Goal: Information Seeking & Learning: Understand process/instructions

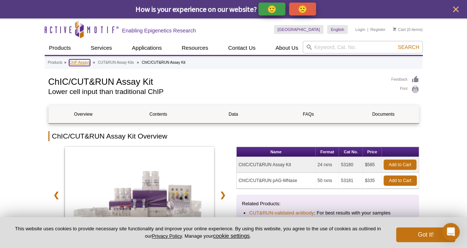
click at [80, 62] on link "ChIP Assays" at bounding box center [79, 62] width 21 height 7
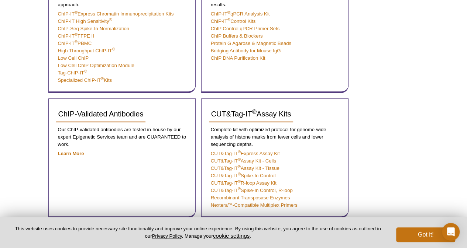
scroll to position [229, 0]
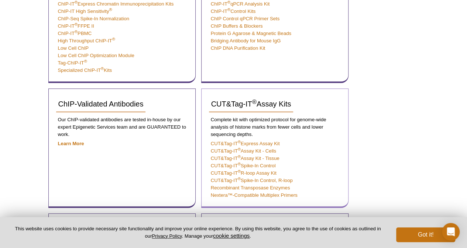
click at [252, 126] on p "Complete kit with optimized protocol for genome-wide analysis of histone marks …" at bounding box center [275, 127] width 132 height 22
click at [292, 117] on p "Complete kit with optimized protocol for genome-wide analysis of histone marks …" at bounding box center [275, 127] width 132 height 22
click at [270, 125] on p "Complete kit with optimized protocol for genome-wide analysis of histone marks …" at bounding box center [275, 127] width 132 height 22
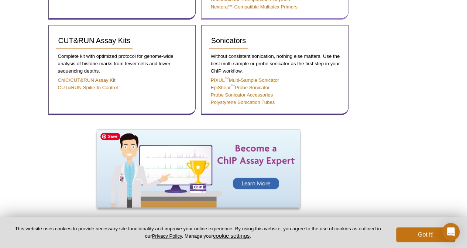
scroll to position [417, 0]
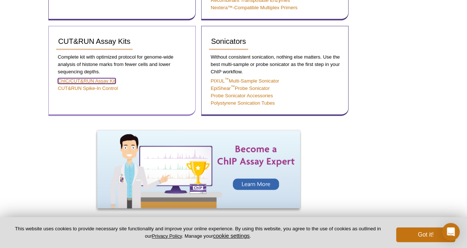
click at [107, 80] on link "ChIC/CUT&RUN Assay Kit" at bounding box center [87, 81] width 58 height 6
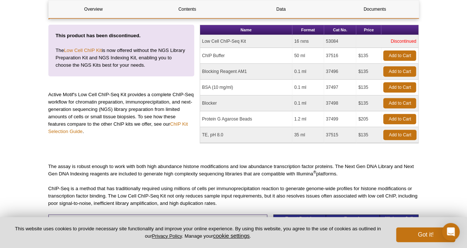
scroll to position [612, 0]
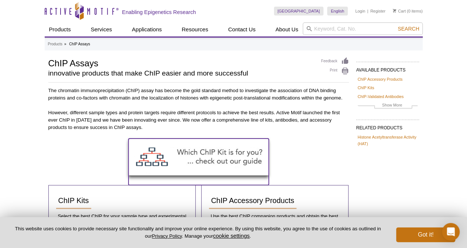
click at [213, 150] on img at bounding box center [198, 157] width 140 height 37
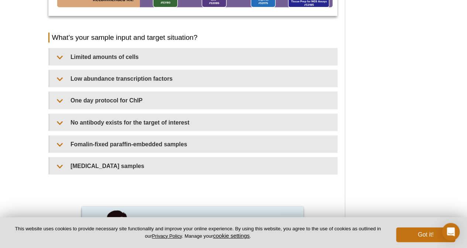
scroll to position [649, 0]
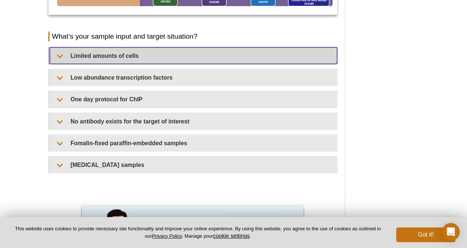
click at [120, 59] on summary "Limited amounts of cells​" at bounding box center [193, 55] width 287 height 17
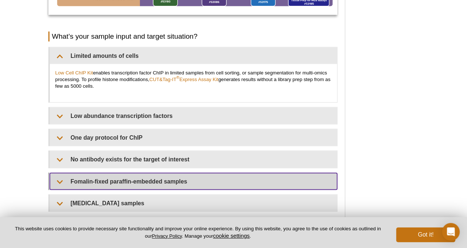
click at [120, 175] on summary "Fomalin-fixed paraffin-embedded samples​​" at bounding box center [193, 181] width 287 height 17
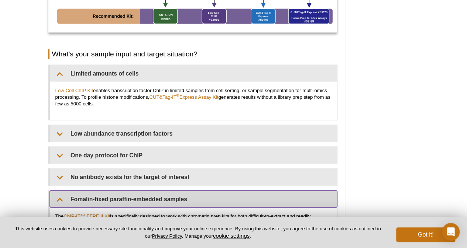
scroll to position [654, 0]
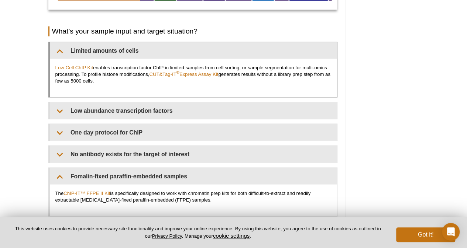
click at [255, 67] on p "Low Cell ChIP Kit enables transcription factor ChIP in limited samples from cel…" at bounding box center [193, 74] width 276 height 20
click at [131, 74] on p "Low Cell ChIP Kit enables transcription factor ChIP in limited samples from cel…" at bounding box center [193, 74] width 276 height 20
click at [172, 74] on link "CUT&Tag-IT ® Express Assay Kit" at bounding box center [183, 74] width 69 height 6
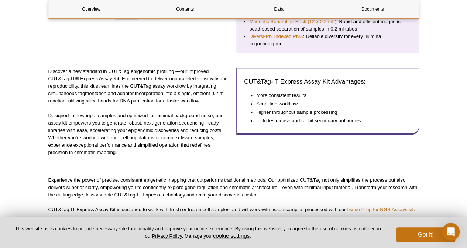
scroll to position [246, 0]
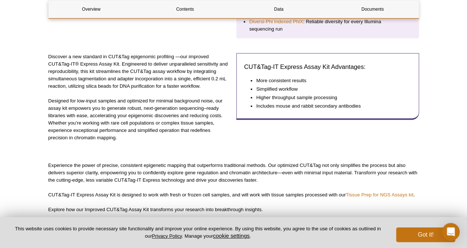
click at [114, 109] on p "Designed for low-input samples and optimized for minimal background noise, our …" at bounding box center [139, 119] width 183 height 44
click at [151, 107] on p "Designed for low-input samples and optimized for minimal background noise, our …" at bounding box center [139, 119] width 183 height 44
click at [100, 123] on p "Designed for low-input samples and optimized for minimal background noise, our …" at bounding box center [139, 119] width 183 height 44
click at [181, 120] on p "Designed for low-input samples and optimized for minimal background noise, our …" at bounding box center [139, 119] width 183 height 44
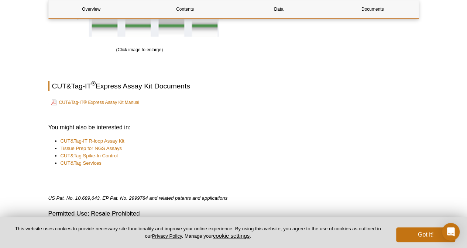
scroll to position [1145, 0]
click at [174, 142] on li "CUT&Tag-IT R-loop Assay Kit" at bounding box center [235, 140] width 351 height 7
click at [175, 164] on li "CUT&Tag Services" at bounding box center [235, 162] width 351 height 7
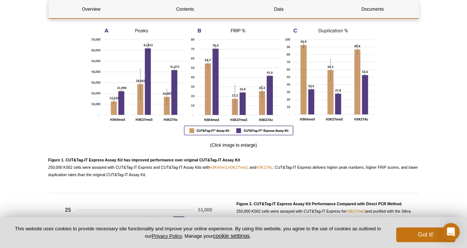
scroll to position [622, 0]
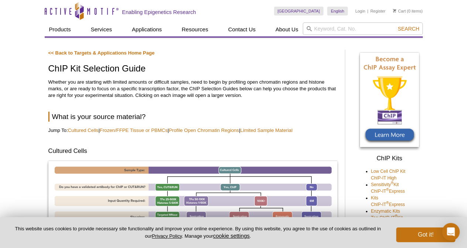
scroll to position [580, 0]
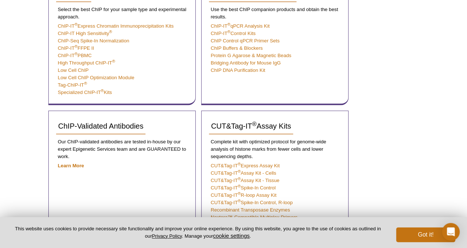
scroll to position [217, 0]
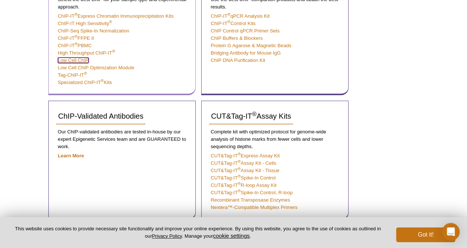
click at [75, 62] on link "Low Cell ChIP" at bounding box center [73, 61] width 31 height 6
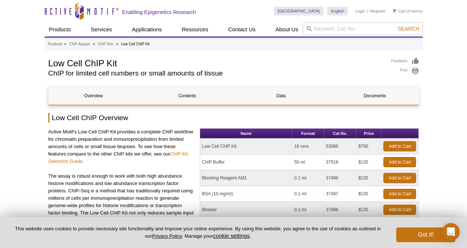
click at [149, 180] on p "The assay is robust enough to work with both high abundance histone modificatio…" at bounding box center [121, 202] width 146 height 59
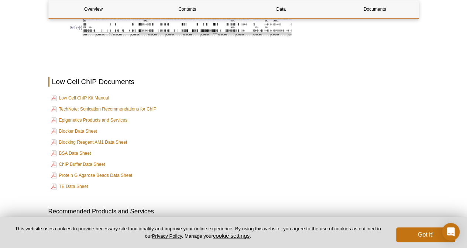
scroll to position [74, 0]
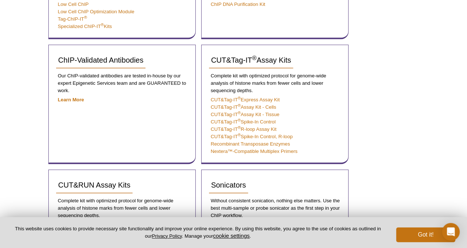
scroll to position [217, 0]
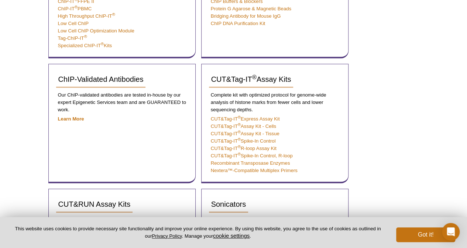
click at [31, 101] on div "Active Motif Logo Enabling Epigenetics Research 0 Search Skip to content Active…" at bounding box center [233, 152] width 467 height 739
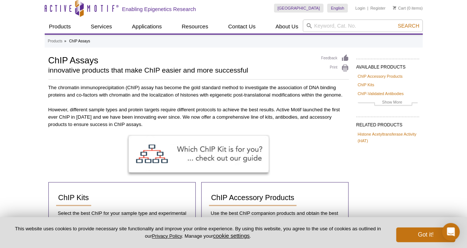
scroll to position [0, 0]
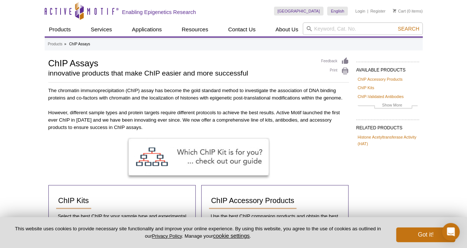
click at [254, 129] on p "However, different sample types and protein targets require different protocols…" at bounding box center [198, 120] width 300 height 22
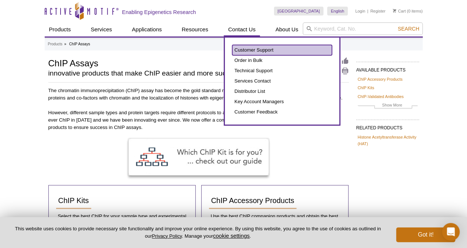
click at [255, 51] on link "Customer Support" at bounding box center [282, 50] width 100 height 10
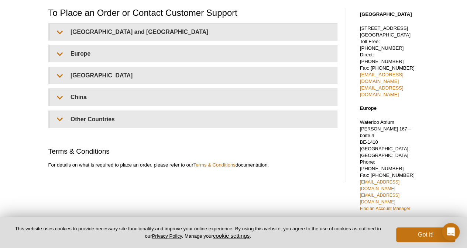
scroll to position [59, 0]
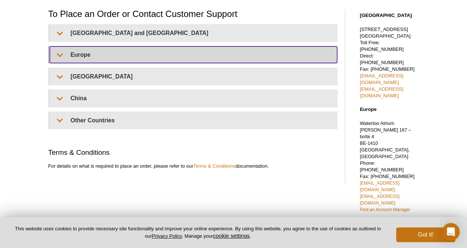
click at [60, 55] on summary "Europe" at bounding box center [193, 54] width 287 height 17
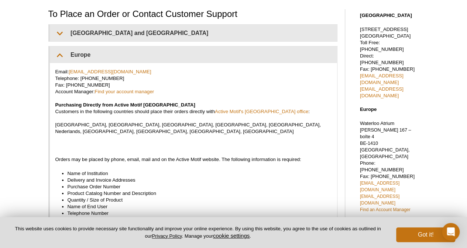
click at [4, 112] on div "Active Motif Logo Enabling Epigenetics Research 0 Search Skip to content Active…" at bounding box center [233, 227] width 467 height 537
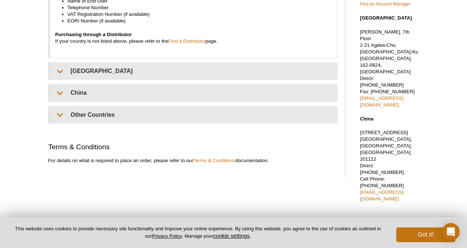
scroll to position [275, 0]
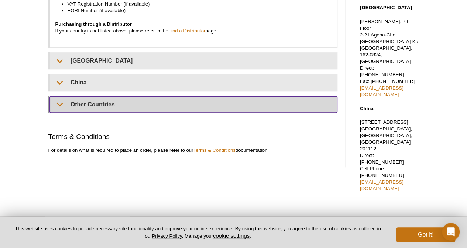
click at [58, 96] on summary "Other Countries" at bounding box center [193, 104] width 287 height 17
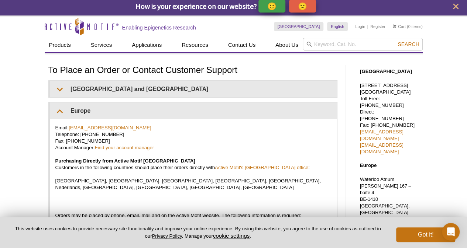
scroll to position [0, 0]
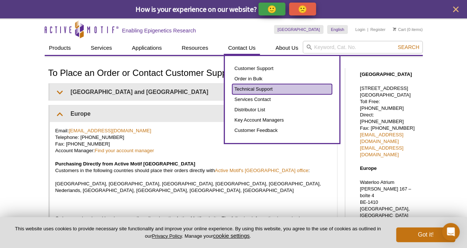
click at [257, 89] on link "Technical Support" at bounding box center [282, 89] width 100 height 10
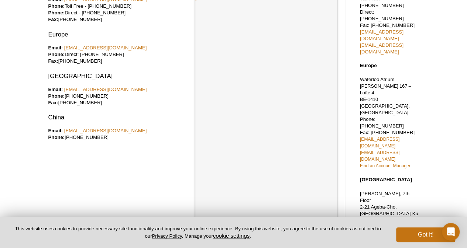
scroll to position [93, 0]
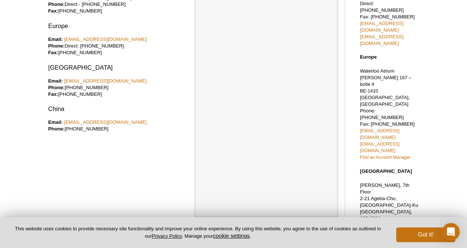
click at [161, 147] on div "North America Email: tech_service@activemotif.com Phone: Toll Free - 877 222 95…" at bounding box center [119, 94] width 142 height 245
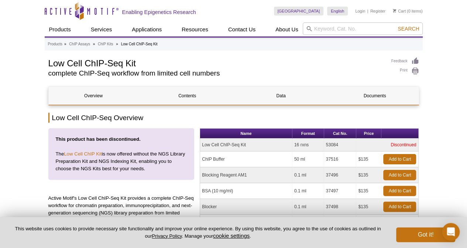
click at [135, 200] on p "Active Motif's Low Cell ChIP-Seq Kit provides a complete ChIP-Seq workflow for …" at bounding box center [121, 217] width 146 height 44
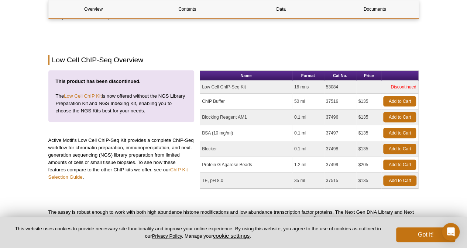
scroll to position [48, 0]
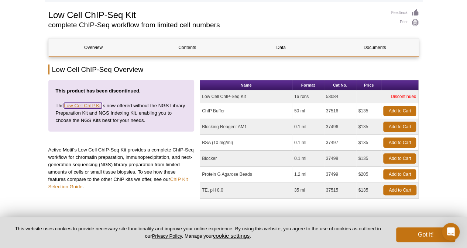
click at [90, 106] on link "Low Cell ChIP Kit" at bounding box center [83, 106] width 38 height 6
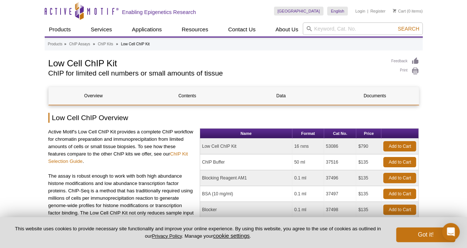
click at [123, 171] on div "Active Motif's Low Cell ChIP Kit provides a complete ChIP workflow for chromati…" at bounding box center [121, 206] width 146 height 157
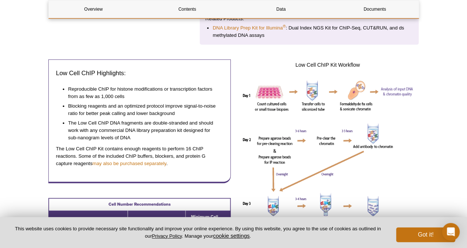
scroll to position [247, 0]
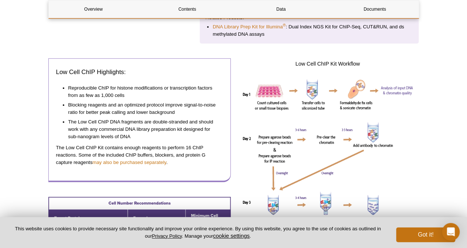
click at [186, 173] on div "Low Cell ChIP Highlights: Reproducible ChIP for histone modifications or transc…" at bounding box center [139, 120] width 183 height 124
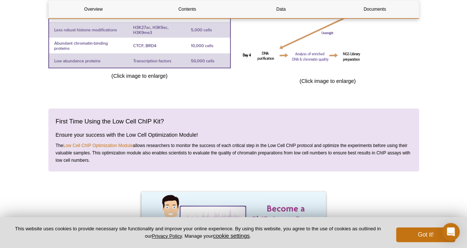
scroll to position [468, 0]
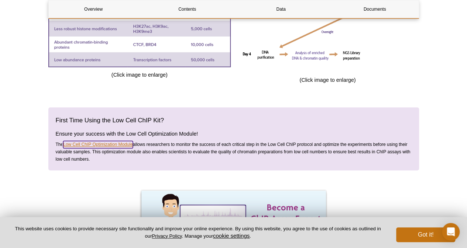
click at [97, 142] on link "Low Cell ChIP Optimization Module" at bounding box center [98, 144] width 70 height 7
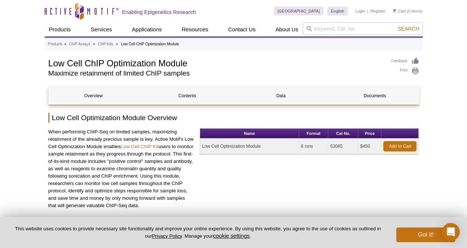
click at [71, 135] on p "When performing ChIP-Seq on limited samples, maximizing retainment of the alrea…" at bounding box center [121, 168] width 146 height 81
click at [105, 184] on p "When performing ChIP-Seq on limited samples, maximizing retainment of the alrea…" at bounding box center [121, 168] width 146 height 81
click at [112, 185] on p "When performing ChIP-Seq on limited samples, maximizing retainment of the alrea…" at bounding box center [121, 168] width 146 height 81
click at [150, 195] on p "When performing ChIP-Seq on limited samples, maximizing retainment of the alrea…" at bounding box center [121, 168] width 146 height 81
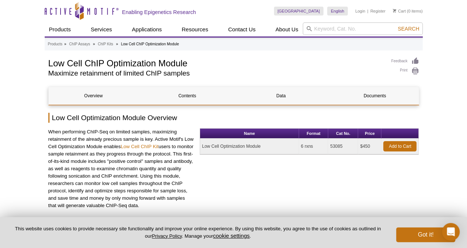
click at [146, 191] on p "When performing ChIP-Seq on limited samples, maximizing retainment of the alrea…" at bounding box center [121, 168] width 146 height 81
click at [145, 177] on p "When performing ChIP-Seq on limited samples, maximizing retainment of the alrea…" at bounding box center [121, 168] width 146 height 81
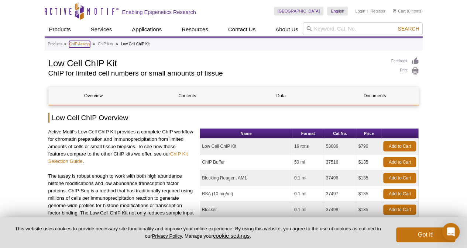
click at [81, 45] on link "ChIP Assays" at bounding box center [79, 44] width 21 height 7
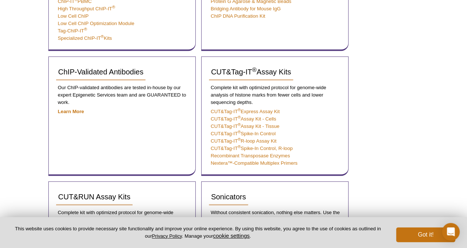
scroll to position [276, 0]
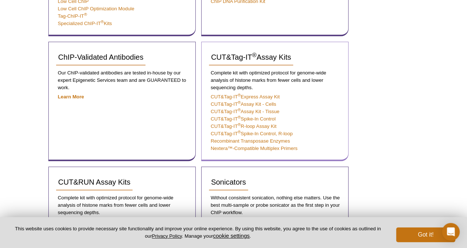
click at [246, 73] on p "Complete kit with optimized protocol for genome-wide analysis of histone marks …" at bounding box center [275, 80] width 132 height 22
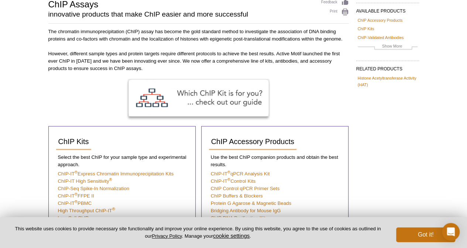
scroll to position [0, 0]
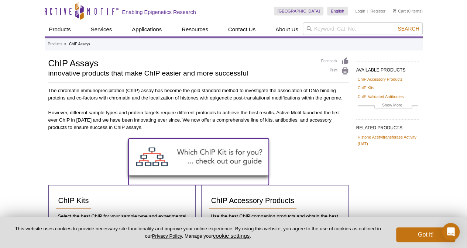
click at [222, 160] on img at bounding box center [198, 157] width 140 height 37
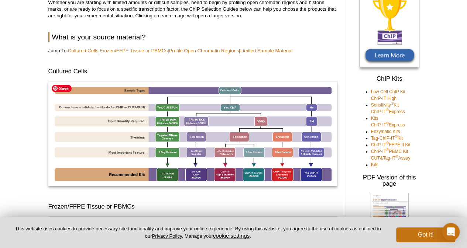
scroll to position [103, 0]
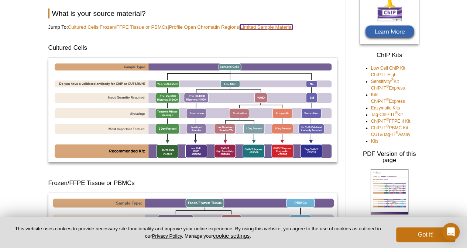
click at [272, 27] on link "Limited Sample Material​" at bounding box center [266, 27] width 52 height 6
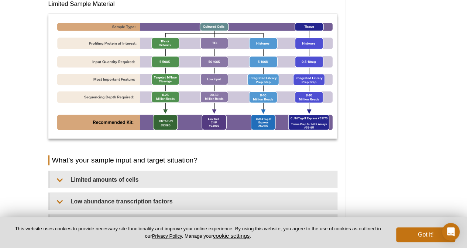
scroll to position [103, 0]
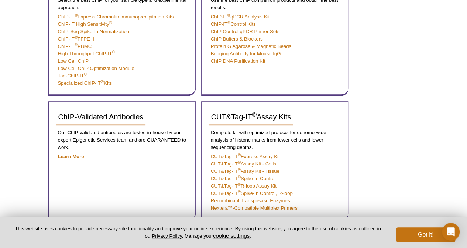
scroll to position [217, 0]
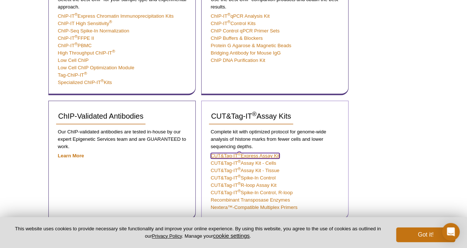
click at [258, 156] on link "CUT&Tag-IT ® Express Assay Kit" at bounding box center [245, 156] width 69 height 6
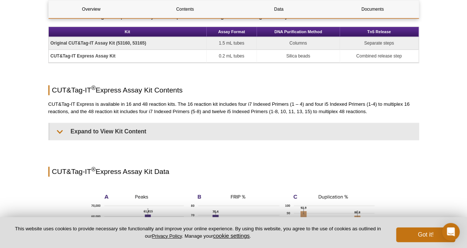
scroll to position [475, 0]
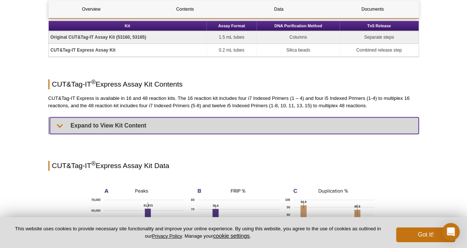
click at [143, 118] on summary "Expand to View Kit Content" at bounding box center [234, 125] width 368 height 17
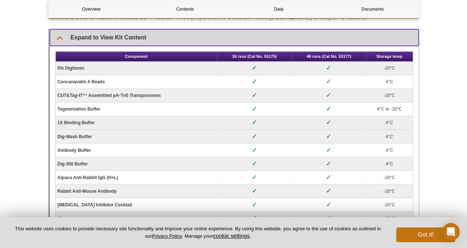
scroll to position [553, 0]
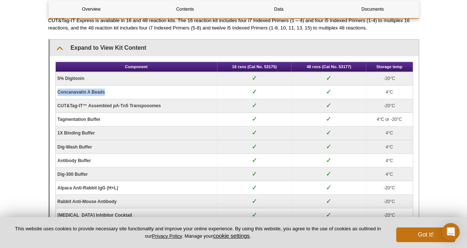
drag, startPoint x: 108, startPoint y: 90, endPoint x: 58, endPoint y: 87, distance: 50.2
click at [58, 87] on td "Concanavalin A Beads" at bounding box center [137, 93] width 162 height 14
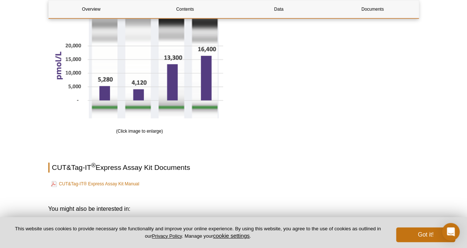
scroll to position [1639, 0]
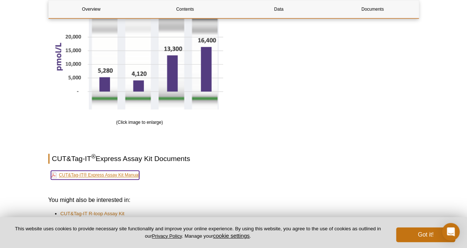
click at [94, 171] on link "CUT&Tag-IT® Express Assay Kit Manual" at bounding box center [95, 175] width 89 height 9
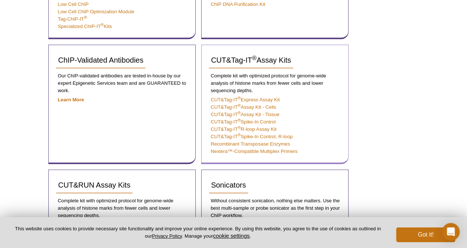
scroll to position [217, 0]
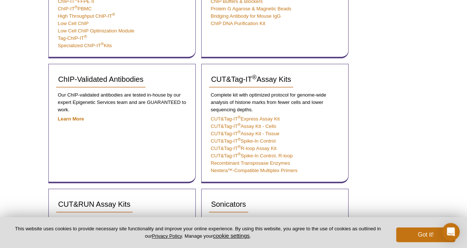
click at [13, 100] on div "Active Motif Logo Enabling Epigenetics Research 0 Search Skip to content Active…" at bounding box center [233, 152] width 467 height 739
click at [76, 26] on link "Low Cell ChIP" at bounding box center [73, 24] width 31 height 6
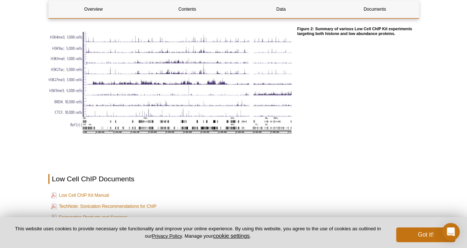
scroll to position [1520, 0]
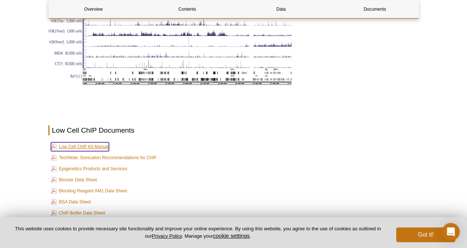
click at [85, 143] on link "Low Cell ChIP Kit Manual" at bounding box center [80, 146] width 58 height 9
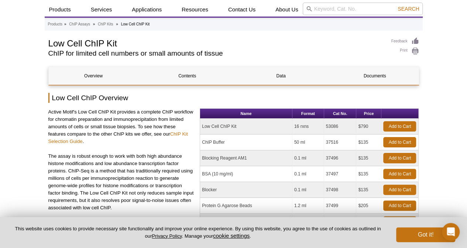
scroll to position [0, 0]
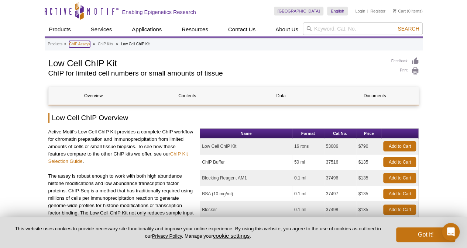
click at [75, 42] on link "ChIP Assays" at bounding box center [79, 44] width 21 height 7
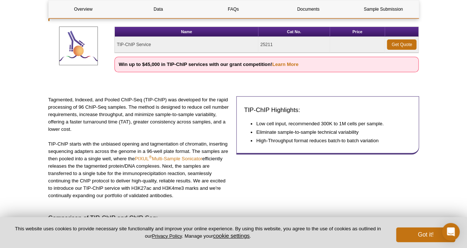
scroll to position [103, 0]
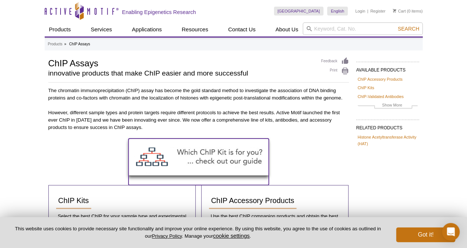
click at [201, 156] on img at bounding box center [198, 157] width 140 height 37
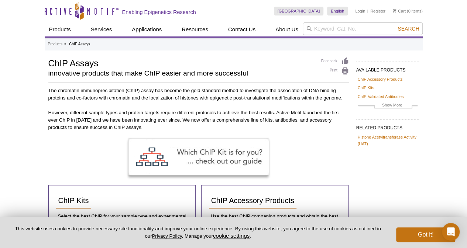
click at [319, 147] on div at bounding box center [198, 162] width 300 height 46
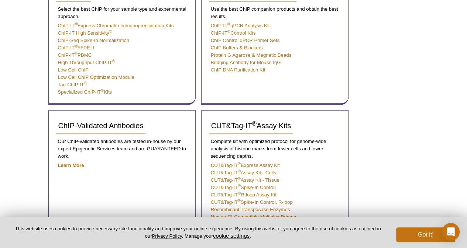
scroll to position [217, 0]
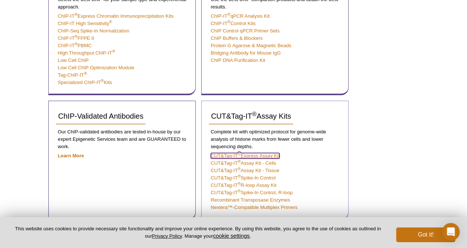
click at [277, 154] on link "CUT&Tag-IT ® Express Assay Kit" at bounding box center [245, 156] width 69 height 6
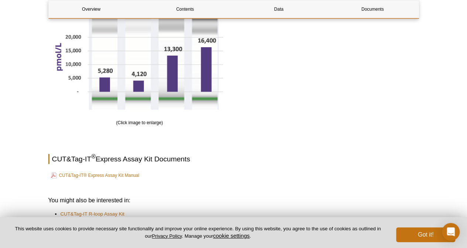
scroll to position [1086, 0]
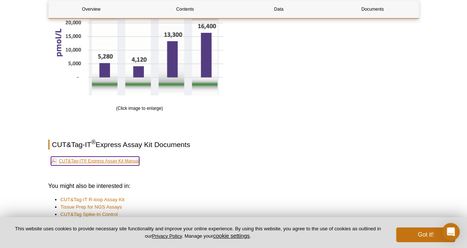
click at [134, 159] on link "CUT&Tag-IT® Express Assay Kit Manual" at bounding box center [95, 161] width 89 height 9
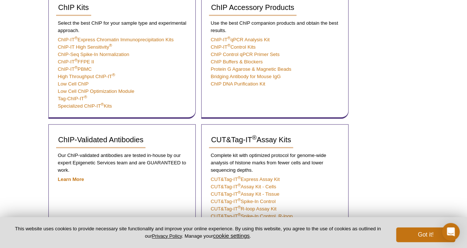
scroll to position [143, 0]
